Goal: Transaction & Acquisition: Book appointment/travel/reservation

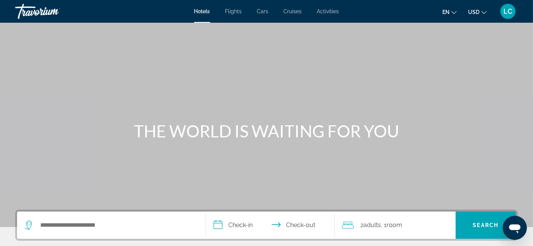
click at [324, 10] on span "Activities" at bounding box center [328, 11] width 22 height 6
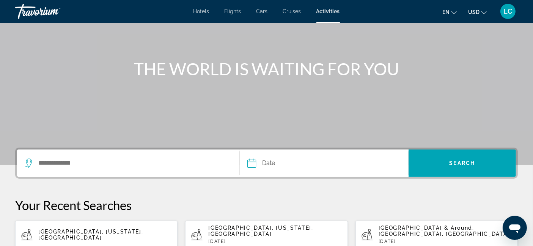
scroll to position [64, 0]
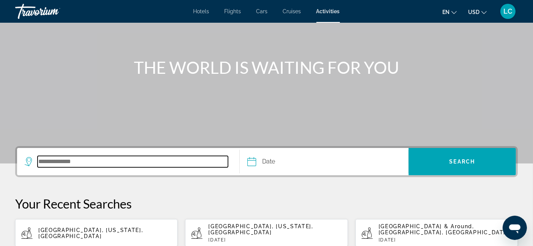
click at [88, 164] on input "Search destination" at bounding box center [133, 161] width 190 height 11
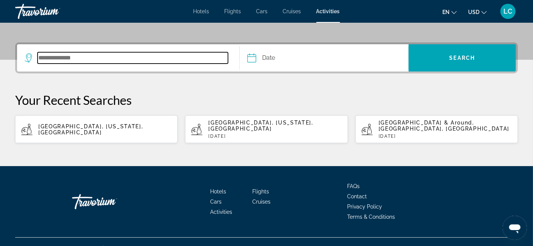
scroll to position [173, 0]
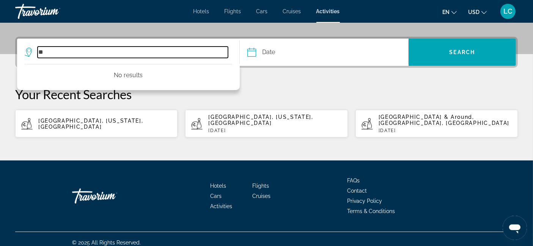
type input "*"
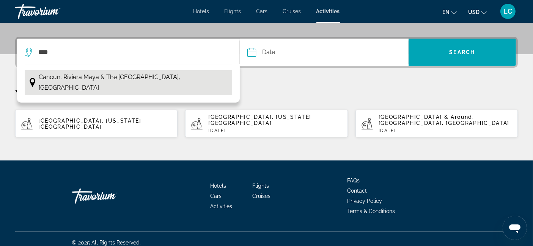
click at [140, 77] on span "Cancun, Riviera Maya & the [GEOGRAPHIC_DATA], [GEOGRAPHIC_DATA]" at bounding box center [133, 82] width 189 height 21
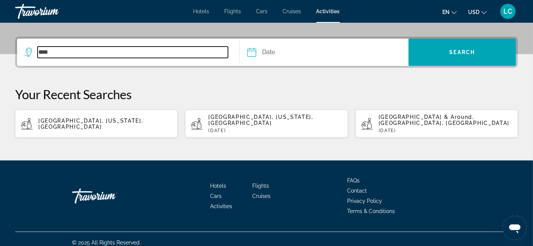
type input "**********"
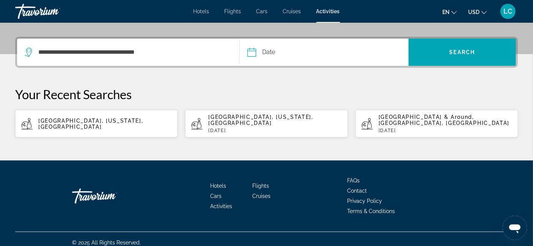
click at [252, 53] on input "Date" at bounding box center [286, 54] width 83 height 30
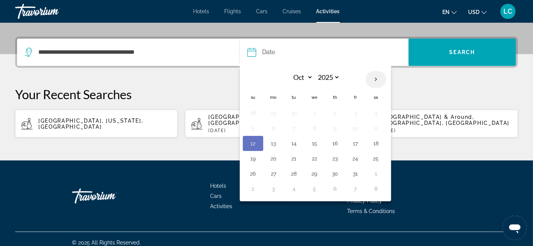
click at [373, 78] on th "Next month" at bounding box center [375, 79] width 20 height 17
select select "**"
click at [354, 124] on button "7" at bounding box center [355, 128] width 12 height 11
type input "**********"
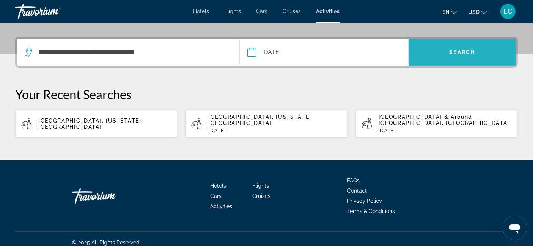
click at [434, 56] on span "Search" at bounding box center [461, 52] width 107 height 18
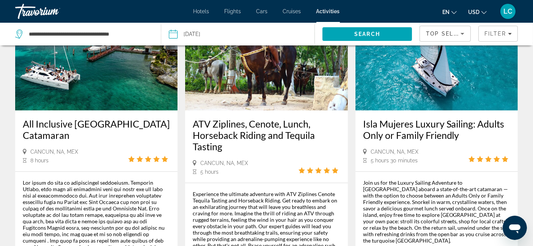
scroll to position [407, 0]
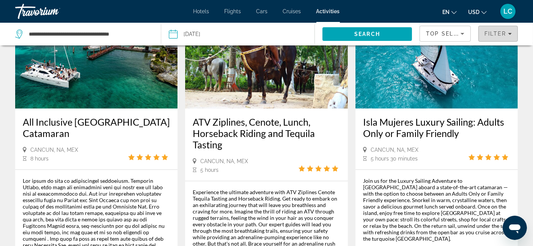
click at [512, 35] on span "Filters" at bounding box center [497, 34] width 39 height 18
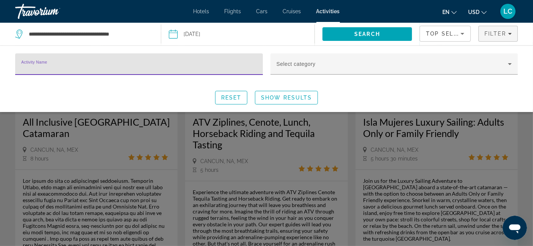
click at [216, 67] on input "Activity Name" at bounding box center [138, 67] width 235 height 9
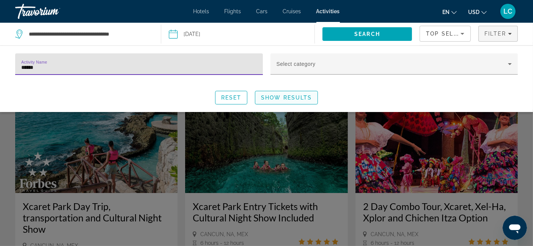
type input "******"
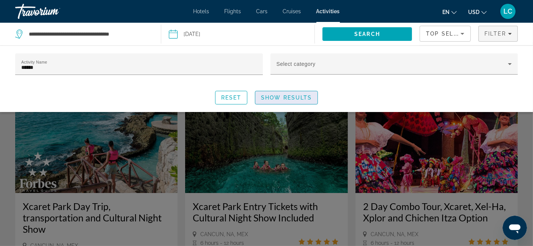
click at [279, 99] on span "Show Results" at bounding box center [286, 98] width 51 height 6
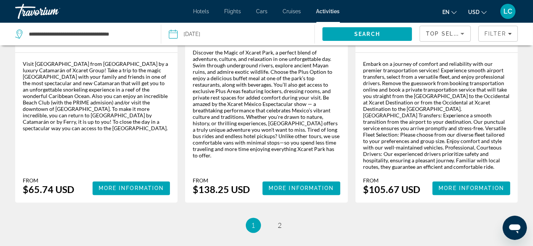
scroll to position [1297, 0]
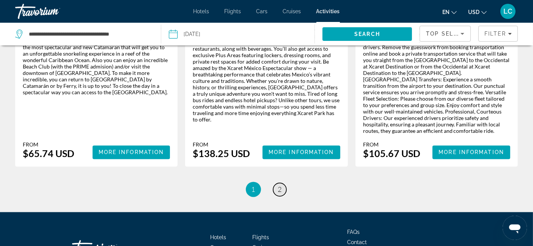
click at [278, 186] on span "2" at bounding box center [280, 190] width 4 height 8
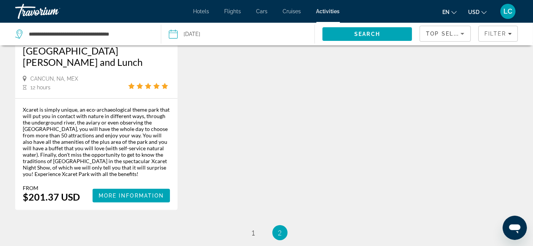
scroll to position [599, 0]
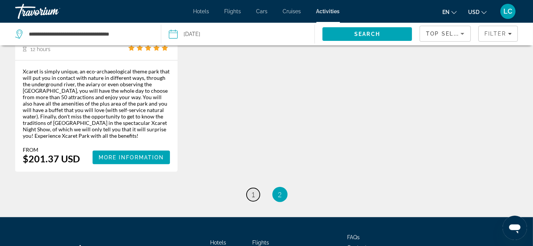
click at [256, 188] on link "page 1" at bounding box center [252, 194] width 13 height 13
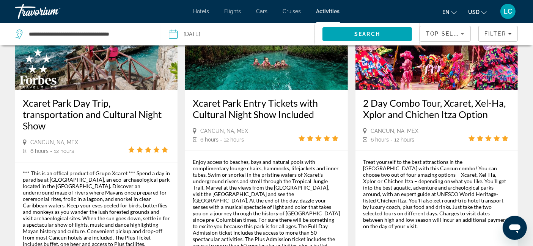
scroll to position [104, 0]
drag, startPoint x: 256, startPoint y: 155, endPoint x: 444, endPoint y: 227, distance: 202.0
click at [444, 227] on div "Treat yourself to the best attractions in the [GEOGRAPHIC_DATA] with this Cancu…" at bounding box center [436, 219] width 147 height 122
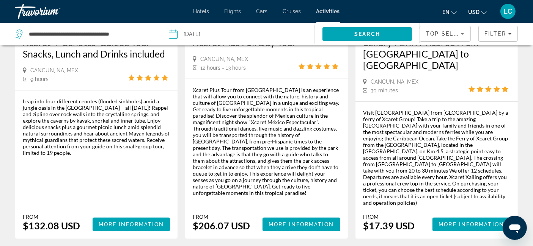
scroll to position [500, 0]
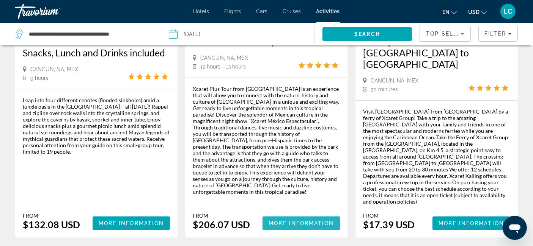
click at [329, 221] on span "More Information" at bounding box center [301, 224] width 66 height 6
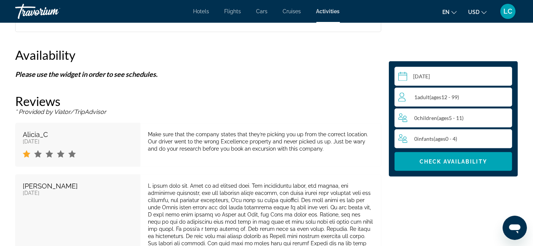
scroll to position [1122, 0]
click at [437, 96] on span "ages" at bounding box center [436, 97] width 10 height 6
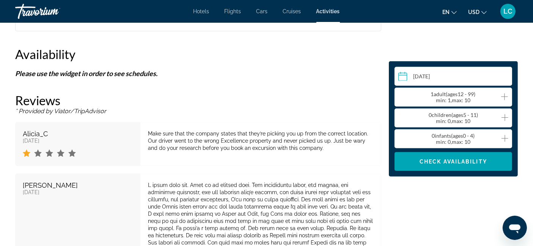
click at [502, 95] on icon "Increment adults" at bounding box center [504, 97] width 7 height 9
click at [508, 120] on div "0 Child Children ( ages [DEMOGRAPHIC_DATA]) min : 0, max : 10" at bounding box center [455, 118] width 114 height 12
click at [503, 117] on icon "Increment children" at bounding box center [504, 117] width 7 height 9
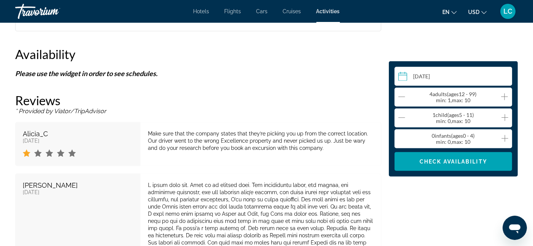
click at [504, 122] on icon "Increment children" at bounding box center [504, 117] width 7 height 9
click at [401, 118] on icon "Decrement children" at bounding box center [401, 118] width 7 height 0
click at [507, 141] on icon "Increment infants" at bounding box center [504, 138] width 7 height 9
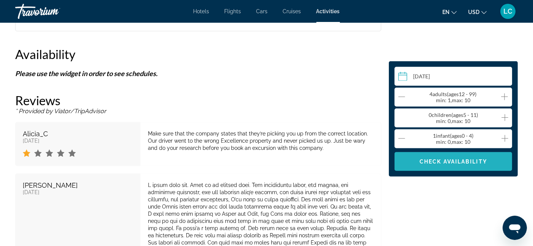
click at [494, 162] on span "Main content" at bounding box center [453, 162] width 118 height 18
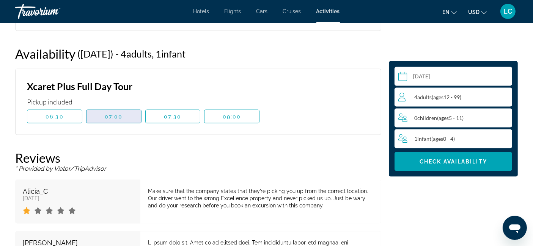
click at [114, 119] on span "Main content" at bounding box center [113, 117] width 55 height 18
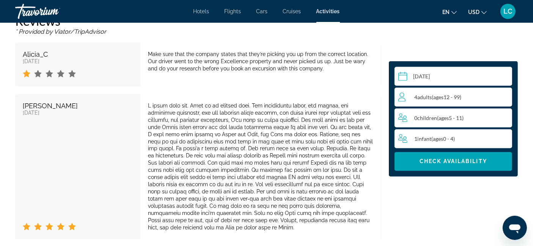
scroll to position [1319, 0]
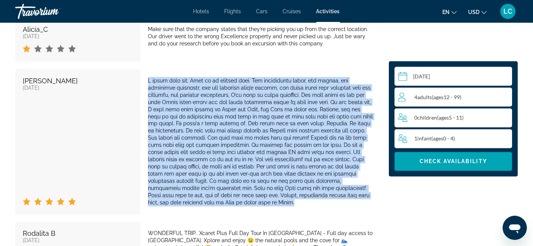
drag, startPoint x: 301, startPoint y: 196, endPoint x: 141, endPoint y: 79, distance: 198.8
click at [141, 79] on div "Main content" at bounding box center [260, 142] width 241 height 146
copy div "L ipsum dolo sit. Amet co ad elitsed doei. Tem incididuntu labor, etd magnaa, e…"
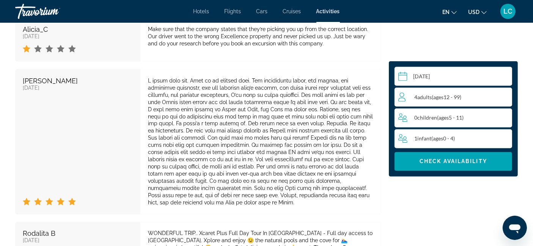
click at [279, 129] on div "Main content" at bounding box center [260, 142] width 225 height 130
drag, startPoint x: 279, startPoint y: 129, endPoint x: 129, endPoint y: 111, distance: 150.5
click at [129, 111] on div "[PERSON_NAME] [DATE]" at bounding box center [198, 142] width 366 height 146
copy div "I gotta tell you. This is an amazing part. The underground river, the aviary, t…"
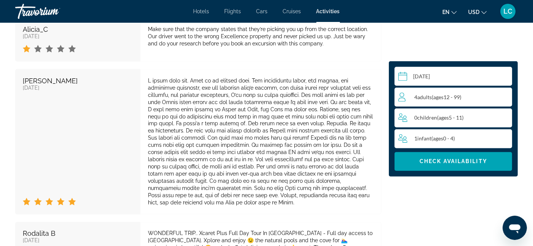
click at [116, 108] on div "[PERSON_NAME] [DATE]" at bounding box center [77, 142] width 125 height 146
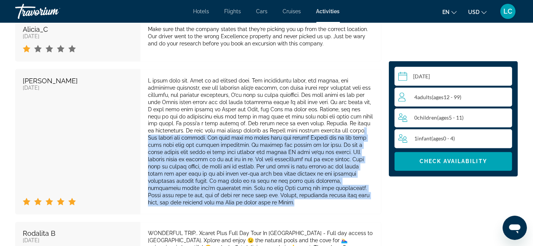
drag, startPoint x: 300, startPoint y: 199, endPoint x: 277, endPoint y: 130, distance: 71.9
click at [277, 130] on div "Main content" at bounding box center [260, 142] width 225 height 130
copy div ". The actors are amazing. The next part is music from all around [GEOGRAPHIC_DA…"
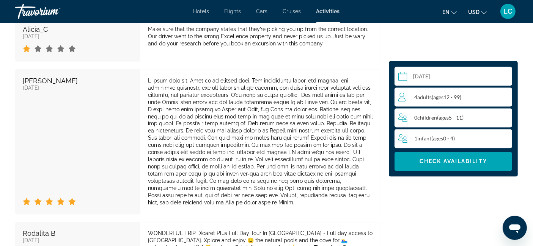
click at [84, 121] on div "[PERSON_NAME] [DATE]" at bounding box center [77, 142] width 125 height 146
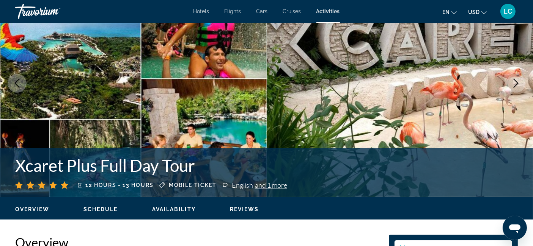
scroll to position [53, 0]
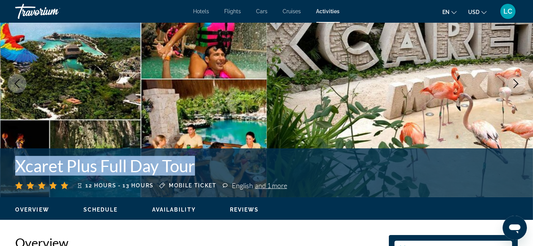
drag, startPoint x: 199, startPoint y: 167, endPoint x: 11, endPoint y: 169, distance: 188.1
click at [11, 169] on div "Xcaret Plus Full Day Tour 12 hours - 13 hours Mobile ticket English and 1 more" at bounding box center [266, 173] width 533 height 34
copy h1 "Xcaret Plus Full Day Tour"
